Goal: Task Accomplishment & Management: Use online tool/utility

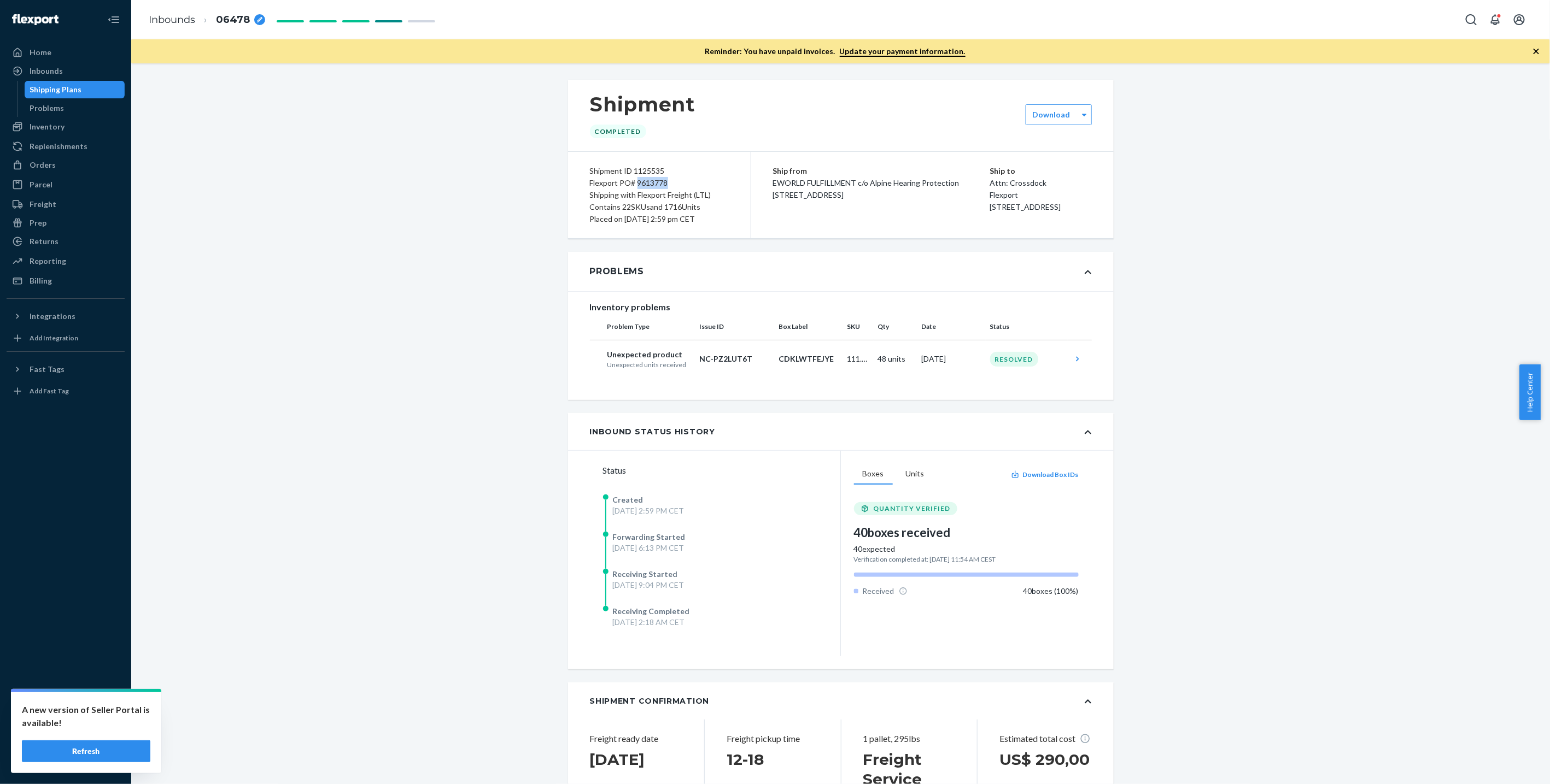
click at [97, 92] on div "Shipping Plans" at bounding box center [75, 89] width 99 height 15
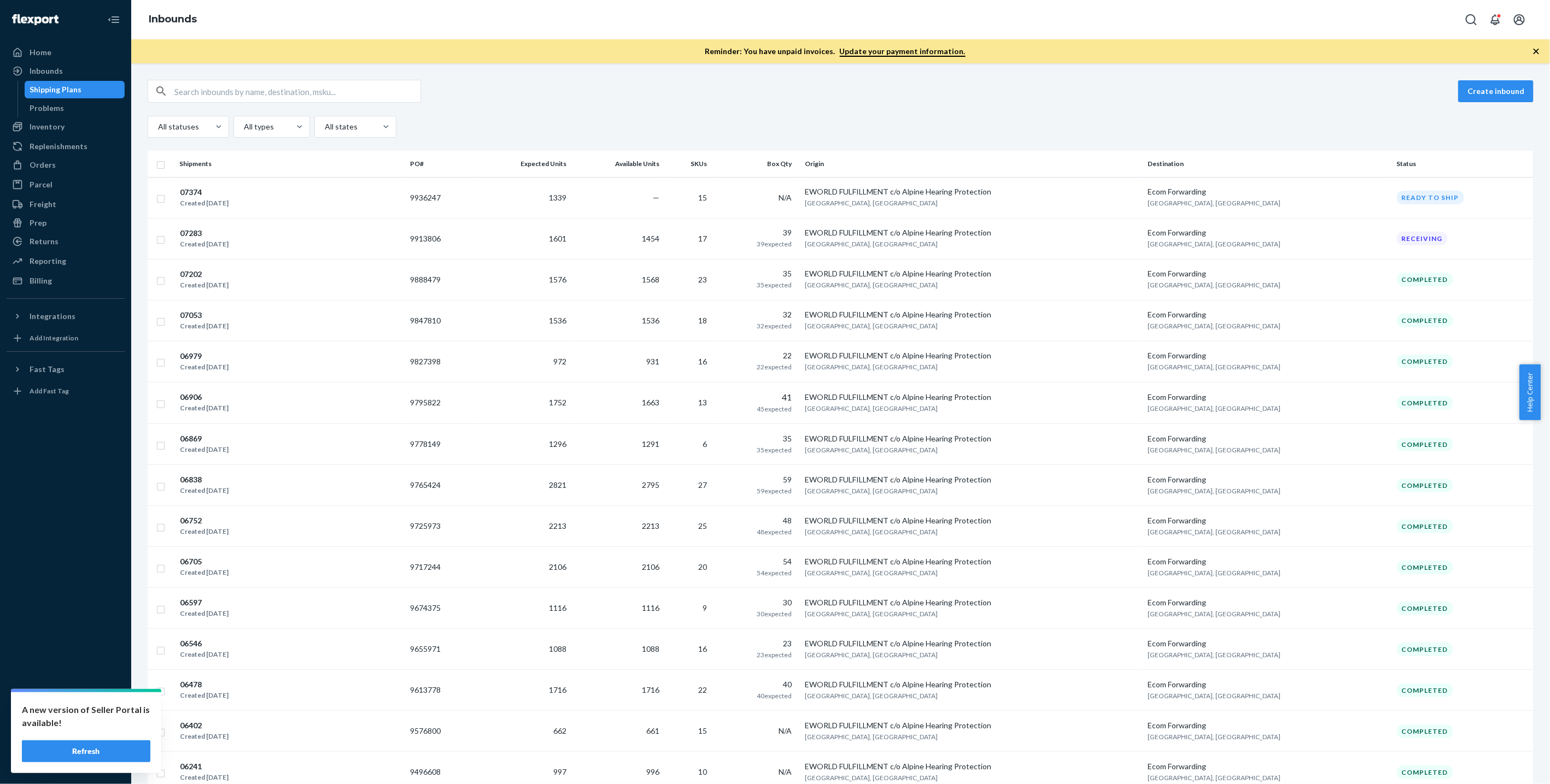
click at [870, 238] on div "Create inbound All statuses All types All states Shipments PO# Expected Units A…" at bounding box center [841, 424] width 1419 height 721
click at [664, 248] on td "1454" at bounding box center [617, 238] width 93 height 41
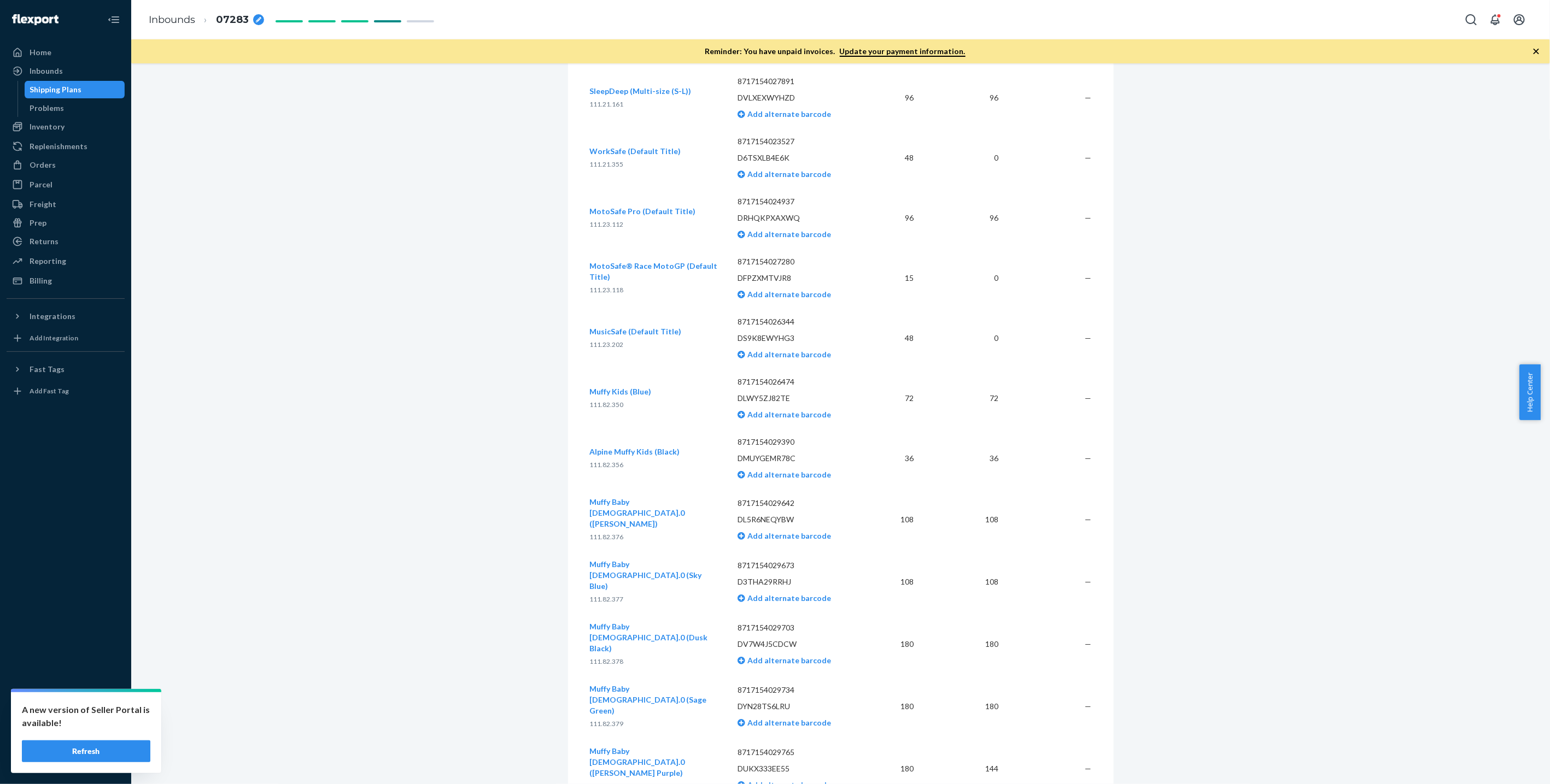
scroll to position [1965, 0]
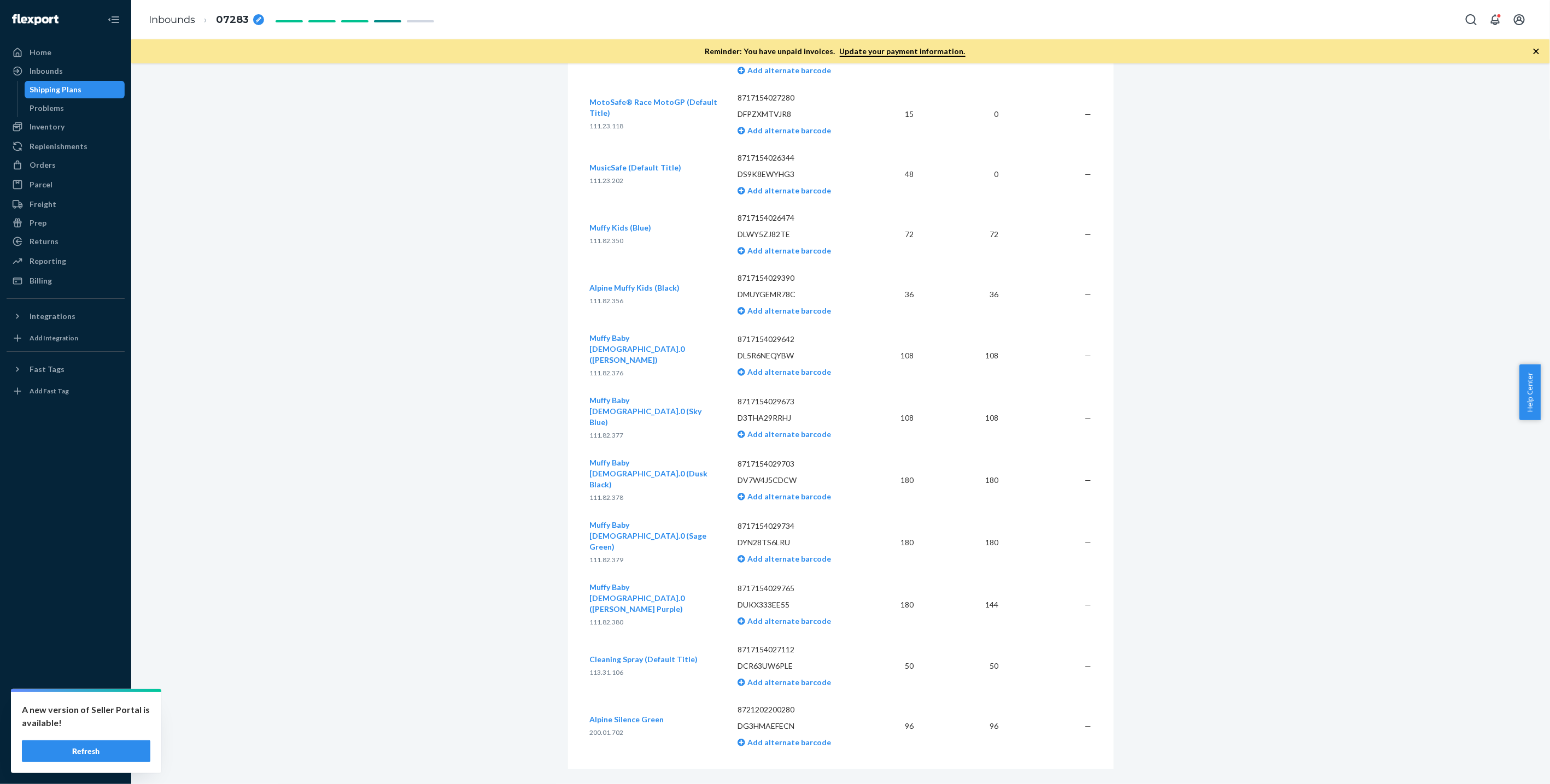
click at [64, 92] on div "Shipping Plans" at bounding box center [56, 89] width 52 height 11
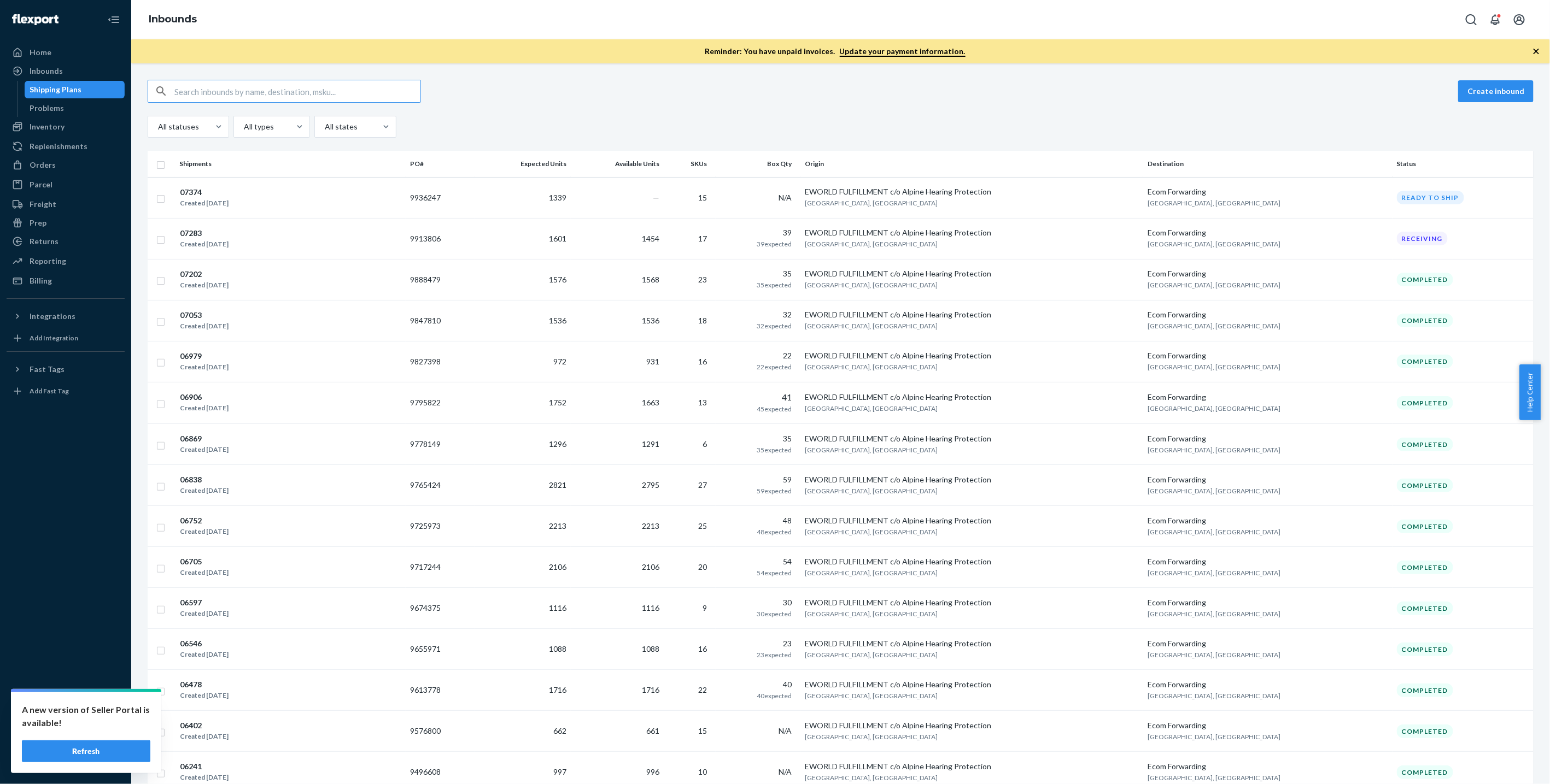
click at [460, 199] on td "9936247" at bounding box center [441, 197] width 70 height 41
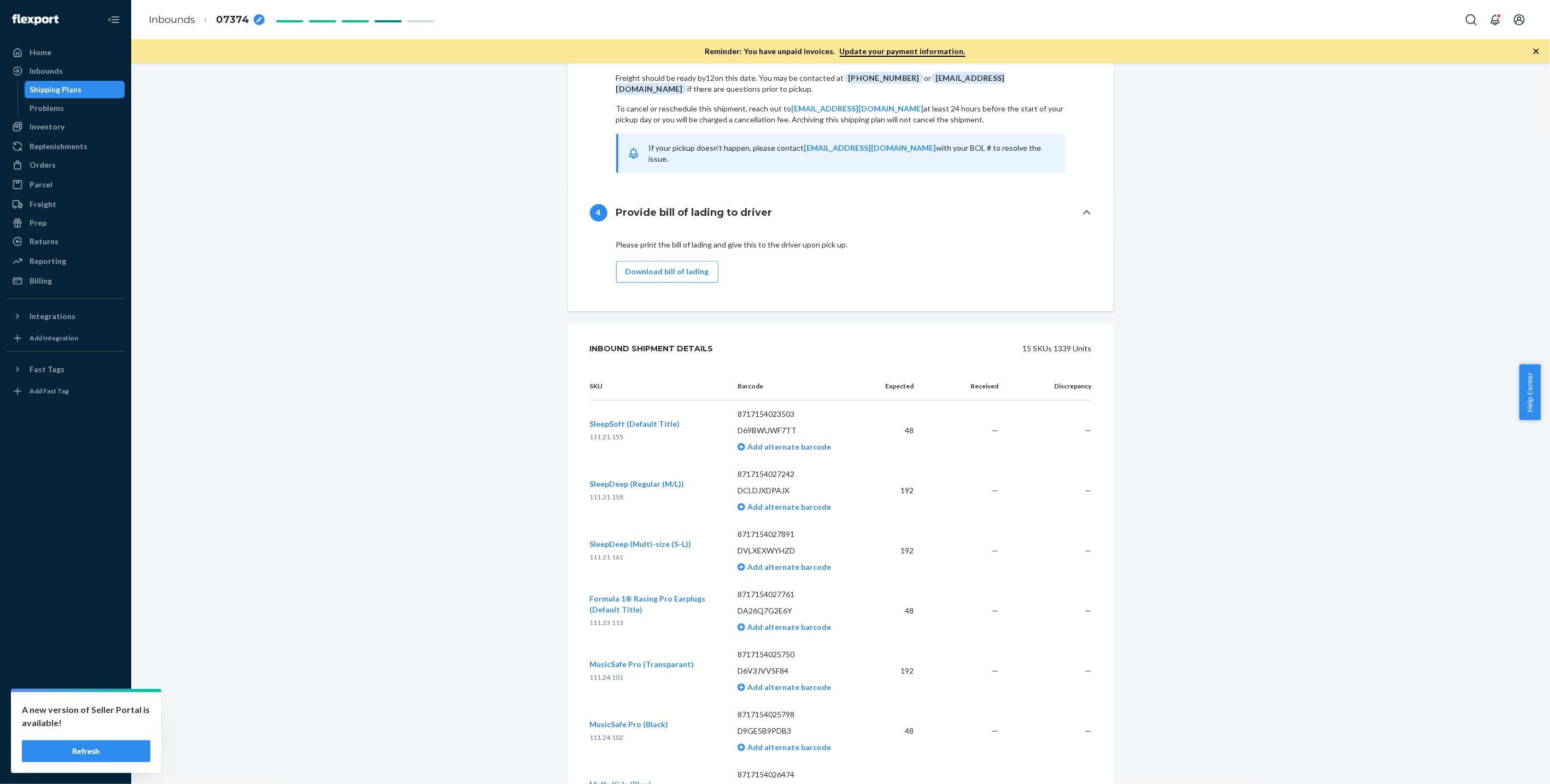
scroll to position [1299, 0]
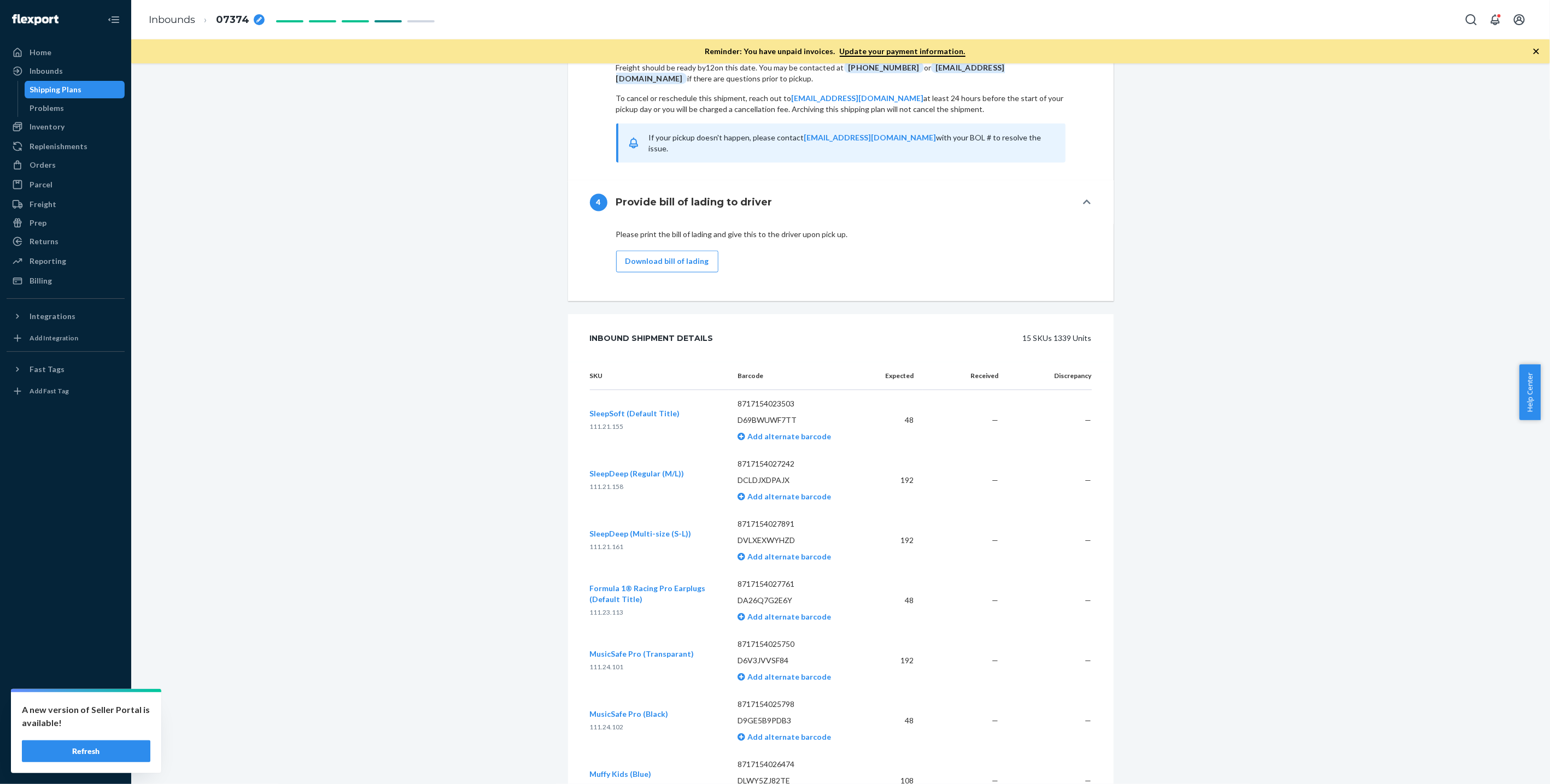
click at [67, 255] on div "Reporting" at bounding box center [66, 261] width 116 height 15
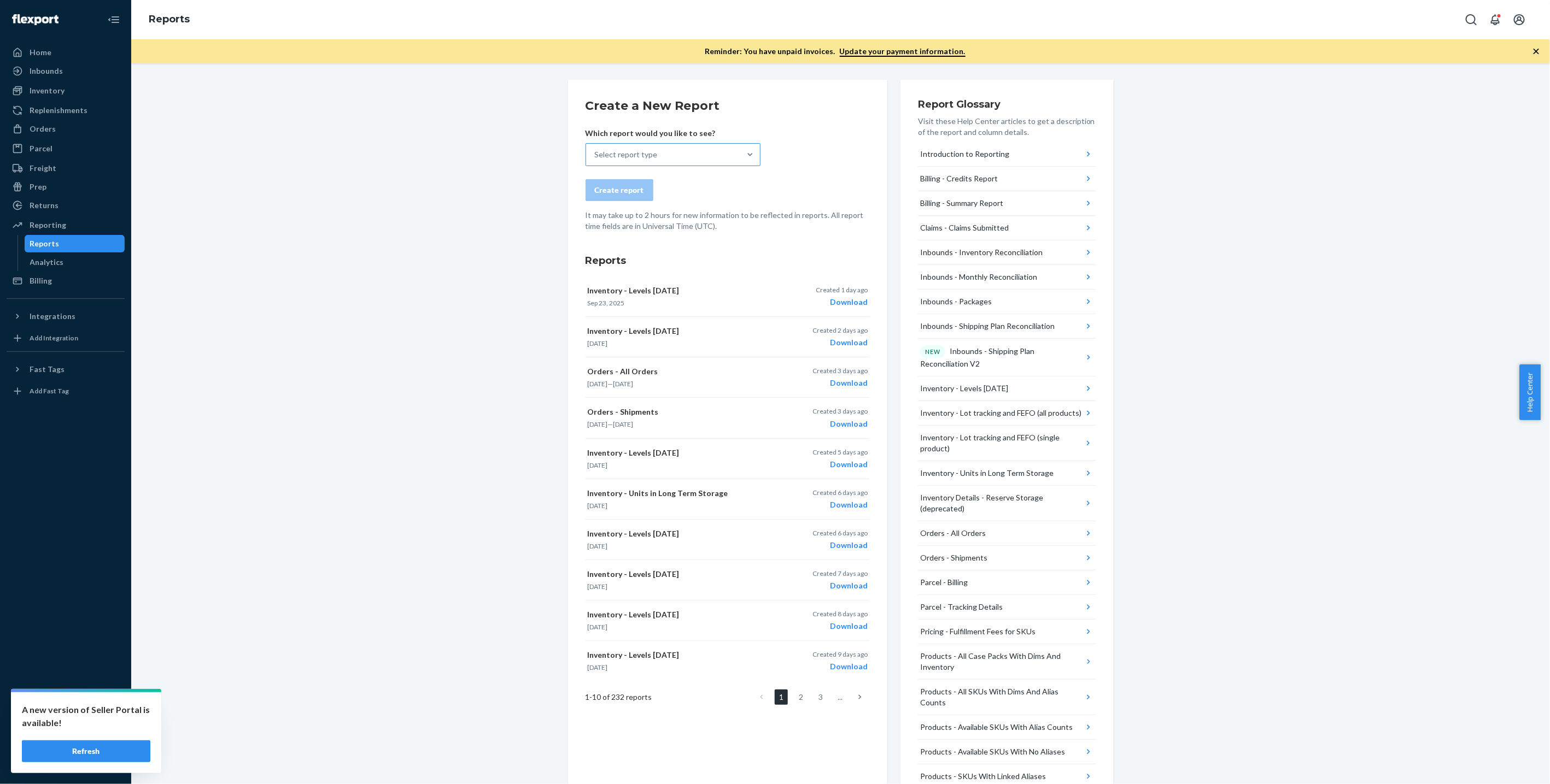
click at [656, 158] on div "Select report type" at bounding box center [663, 154] width 155 height 22
click at [596, 158] on input "Select report type" at bounding box center [595, 154] width 1 height 11
type input "inventory - le"
click at [695, 172] on div "Inventory - Levels [DATE] [DATE] inventory levels by SKU at each fulfillment ce…" at bounding box center [682, 191] width 188 height 42
click at [640, 160] on input "inventory - le" at bounding box center [617, 154] width 45 height 11
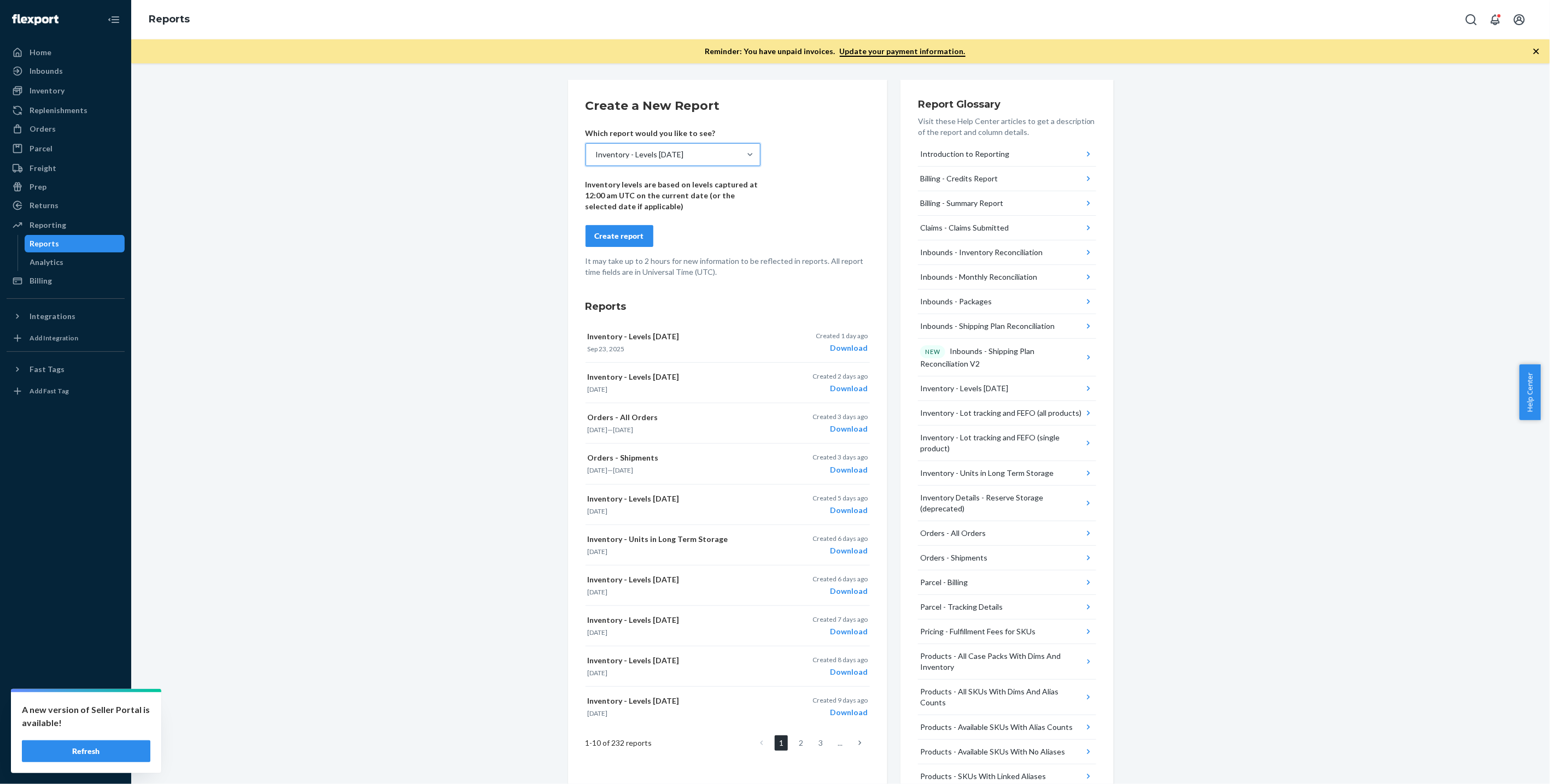
click at [596, 239] on div "Create report" at bounding box center [619, 236] width 49 height 11
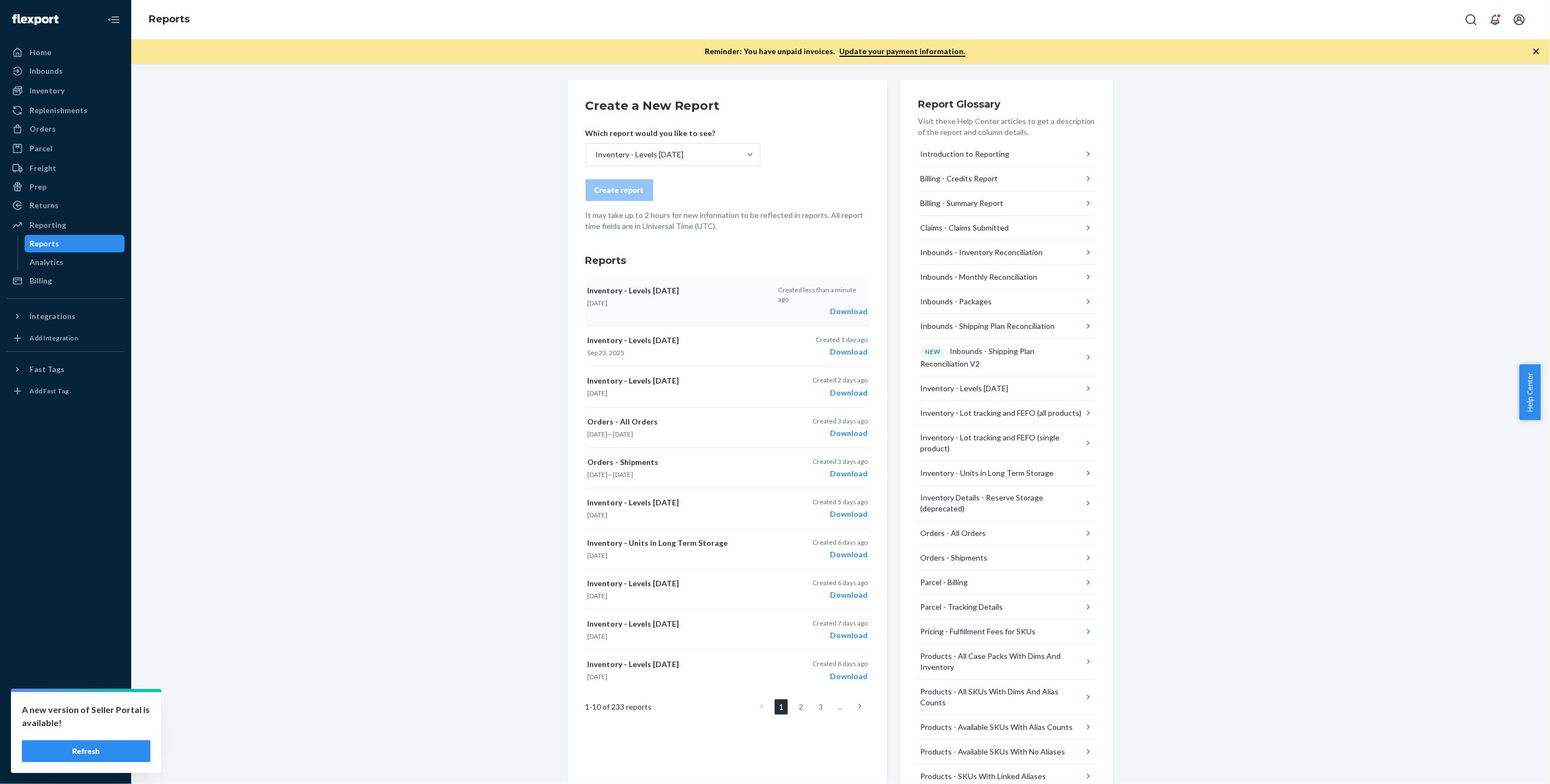
click at [847, 294] on p "Created less than a minute ago" at bounding box center [822, 294] width 89 height 19
